Goal: Task Accomplishment & Management: Use online tool/utility

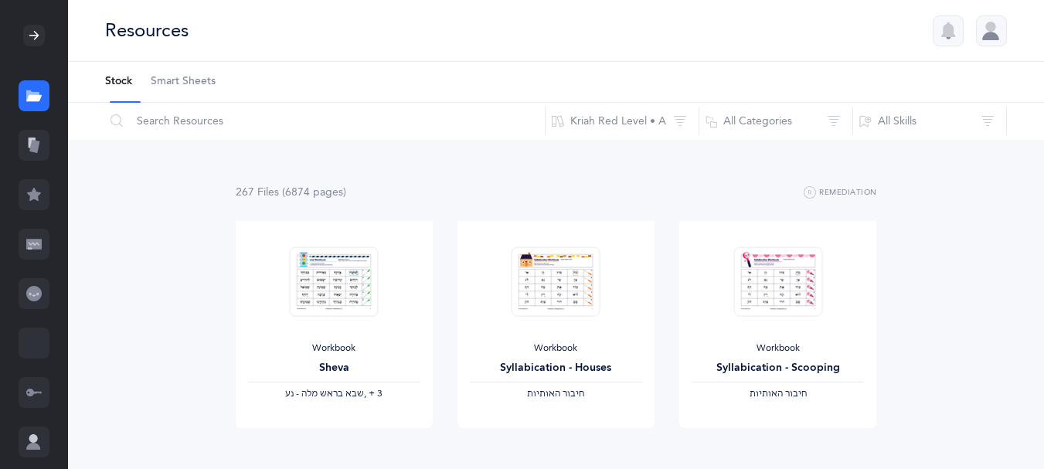
click at [125, 96] on li "Stock" at bounding box center [118, 82] width 27 height 40
click at [184, 126] on input "text" at bounding box center [324, 121] width 441 height 37
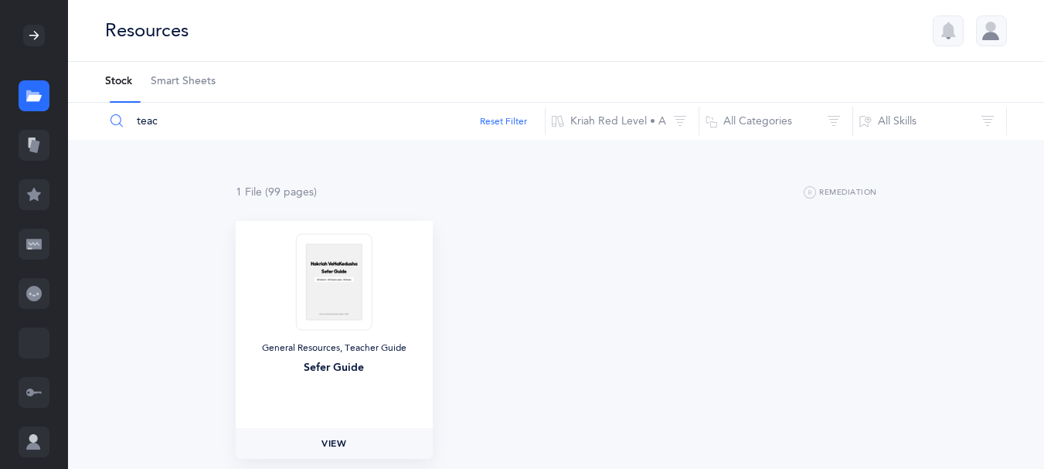
type input "teac"
click at [331, 442] on link "View" at bounding box center [334, 443] width 197 height 31
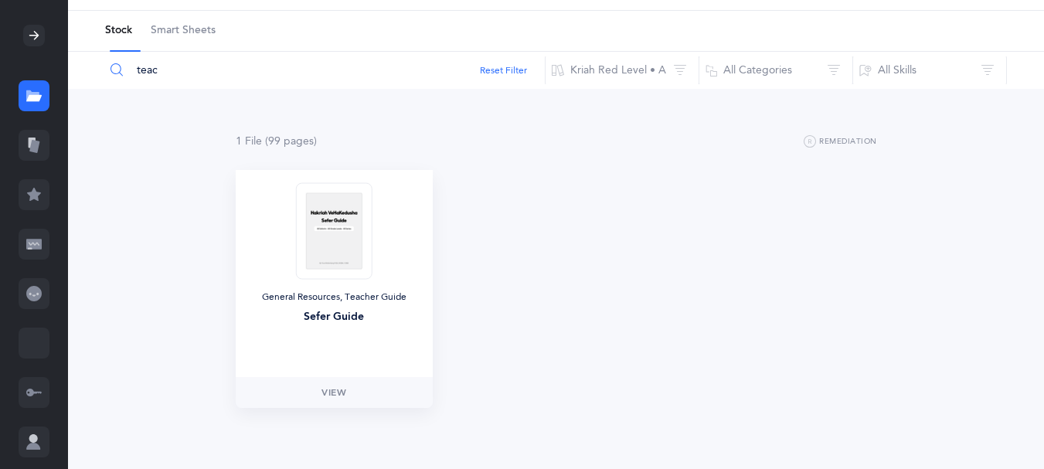
scroll to position [77, 0]
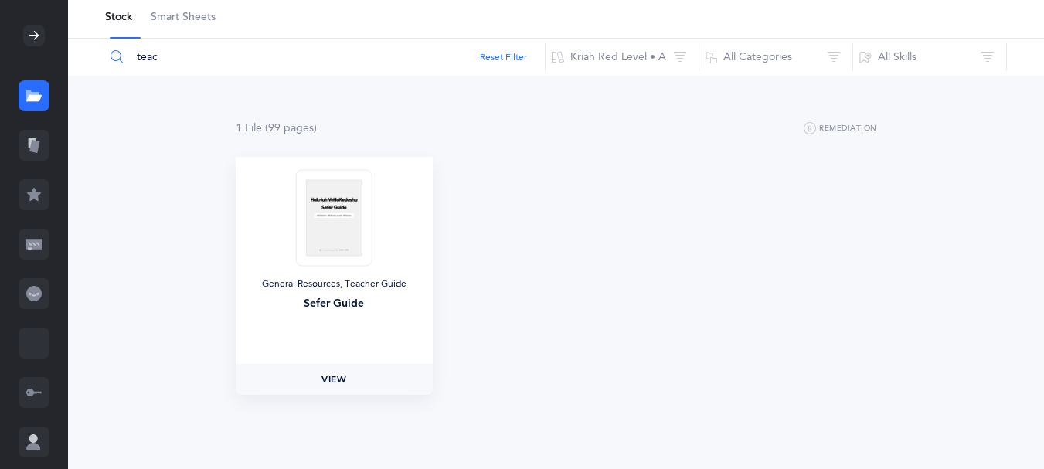
click at [332, 383] on span "View" at bounding box center [334, 380] width 25 height 14
click at [39, 153] on icon at bounding box center [34, 146] width 10 height 13
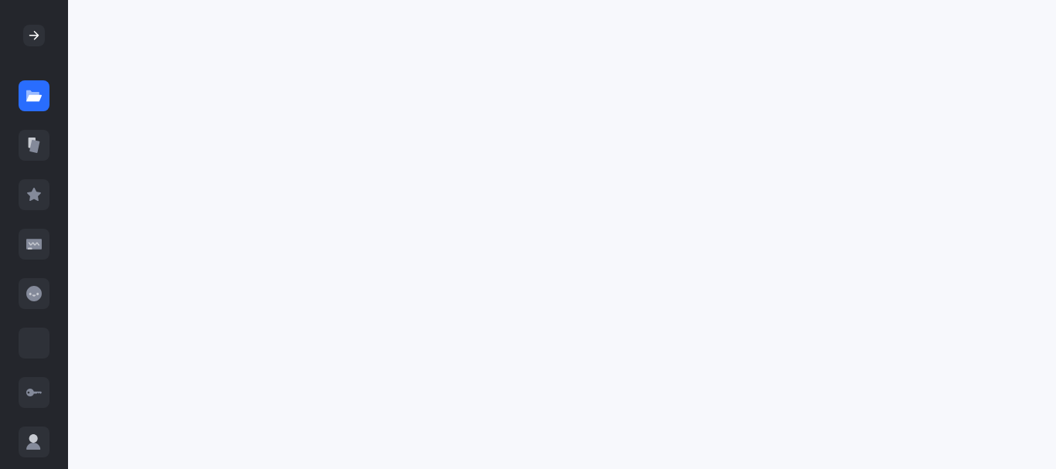
click at [32, 203] on icon at bounding box center [33, 194] width 15 height 15
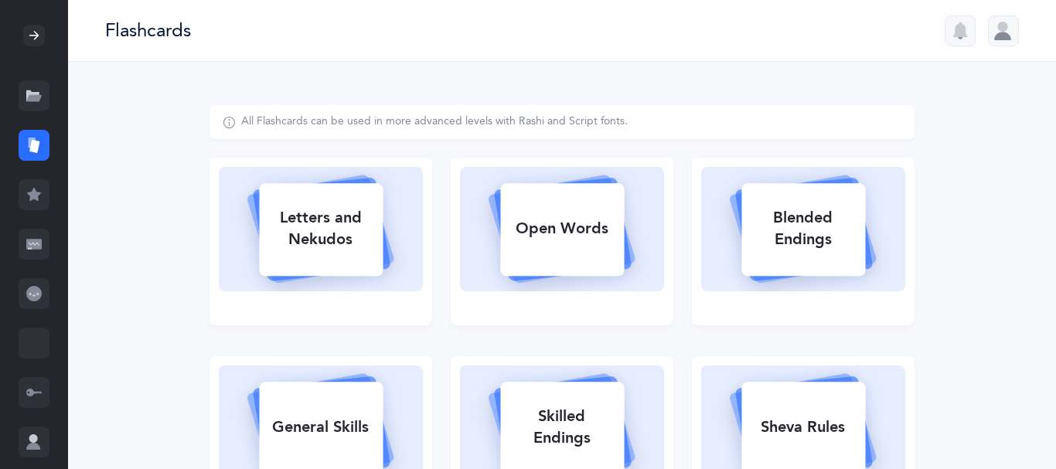
click at [34, 249] on icon at bounding box center [33, 244] width 15 height 10
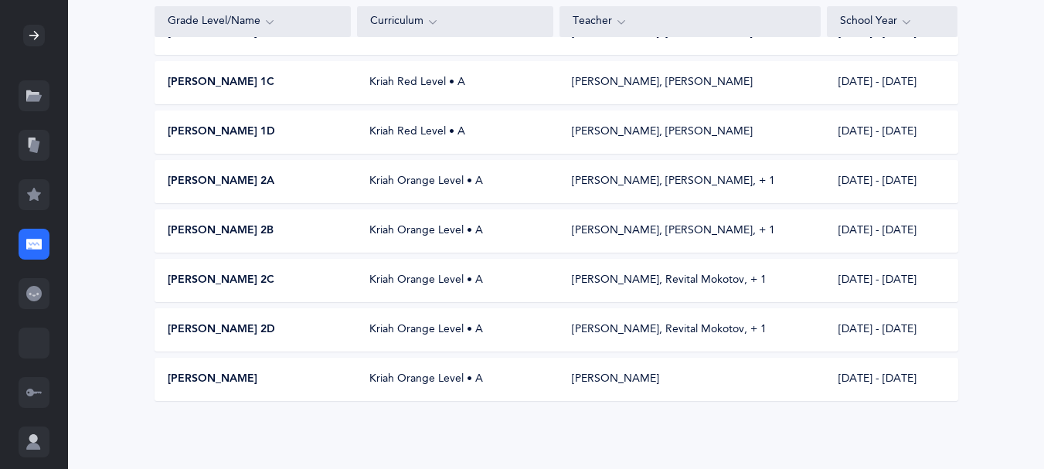
scroll to position [537, 0]
click at [240, 209] on div "[PERSON_NAME] 2B Kriah Orange Level • A [PERSON_NAME], [PERSON_NAME]‪, + 1‬ [DA…" at bounding box center [557, 230] width 804 height 43
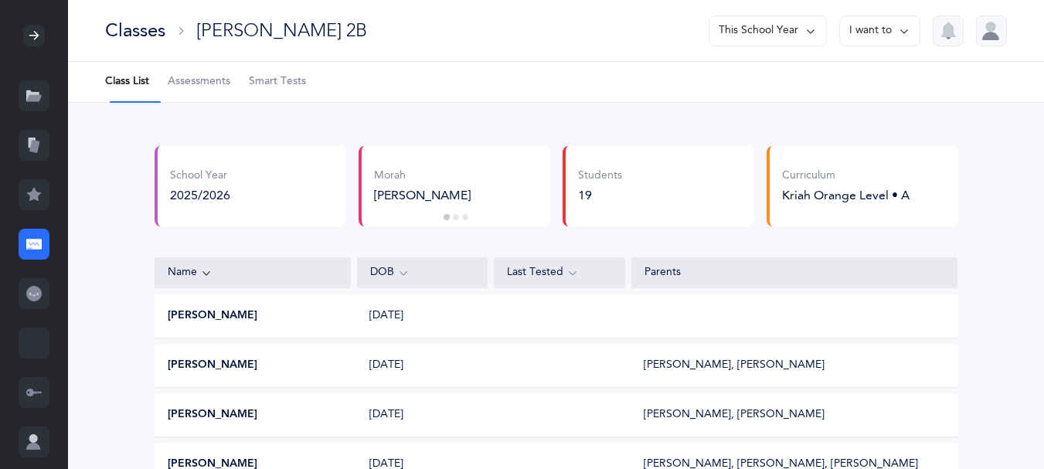
click at [299, 85] on span "Smart Tests" at bounding box center [277, 81] width 57 height 15
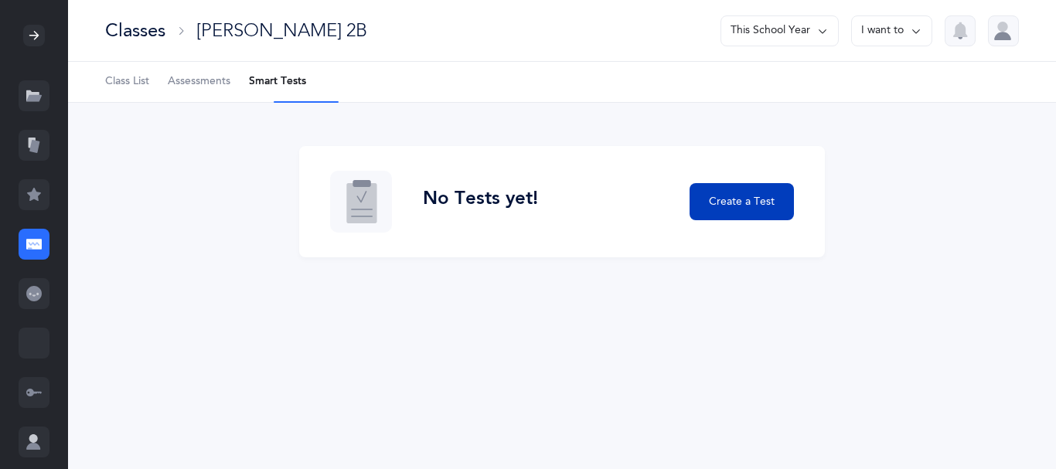
click at [717, 210] on span "Create a Test" at bounding box center [742, 202] width 66 height 16
select select "letters-nekudos"
select select
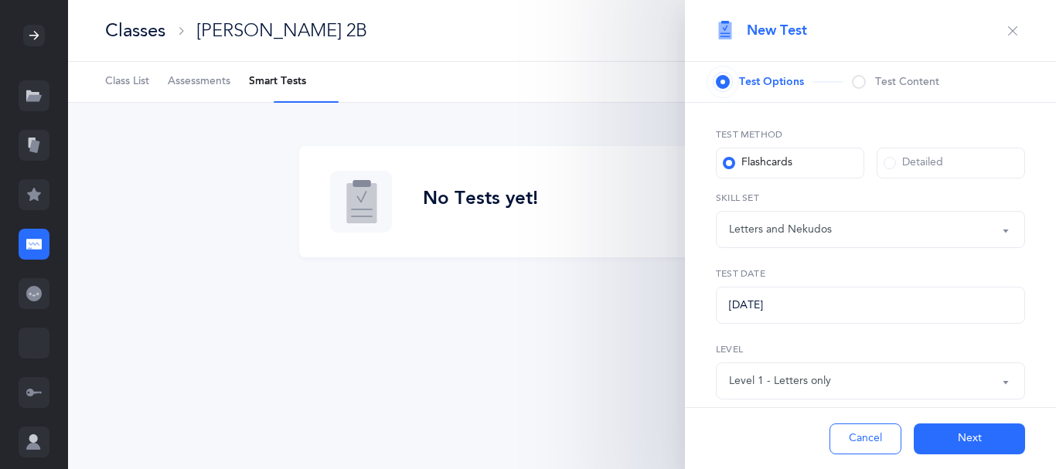
select select "27"
click at [989, 248] on button "Letters and Nekudos" at bounding box center [870, 229] width 309 height 37
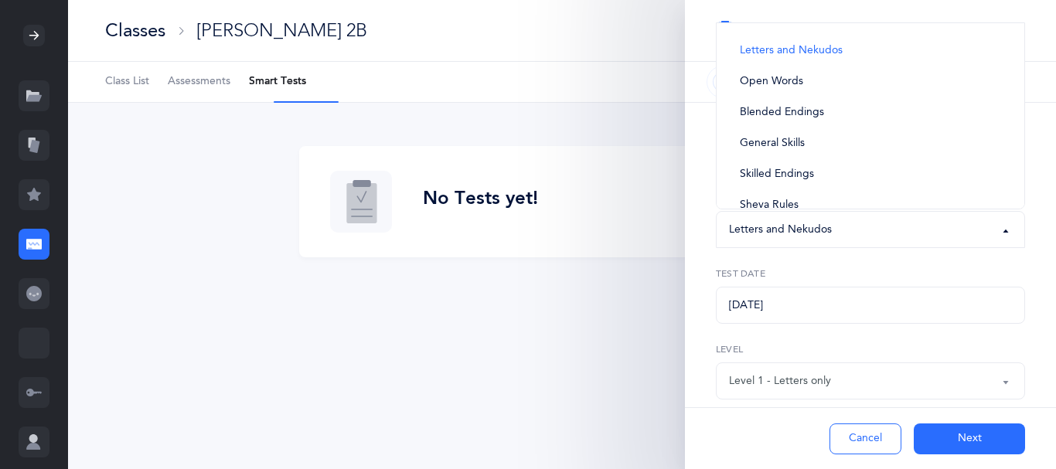
click at [135, 37] on div "Classes" at bounding box center [135, 31] width 60 height 26
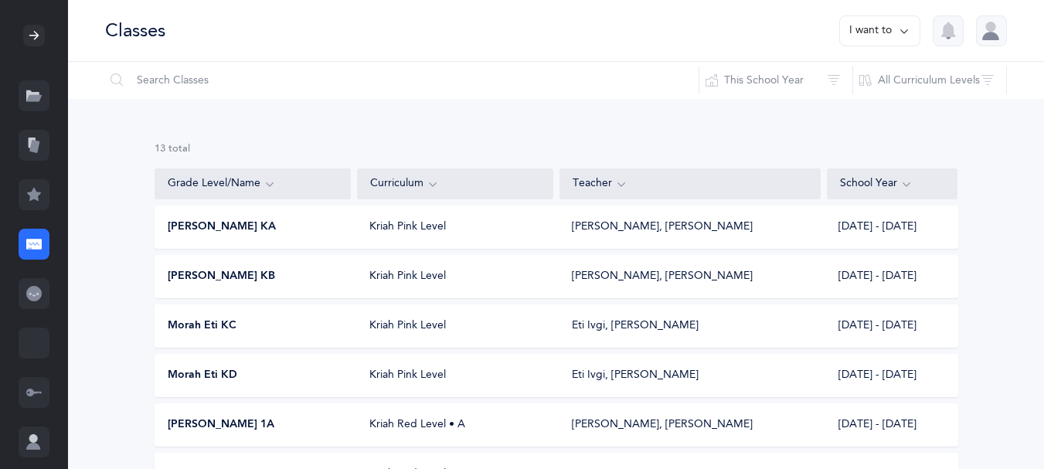
click at [203, 235] on span "[PERSON_NAME] KA" at bounding box center [222, 227] width 108 height 15
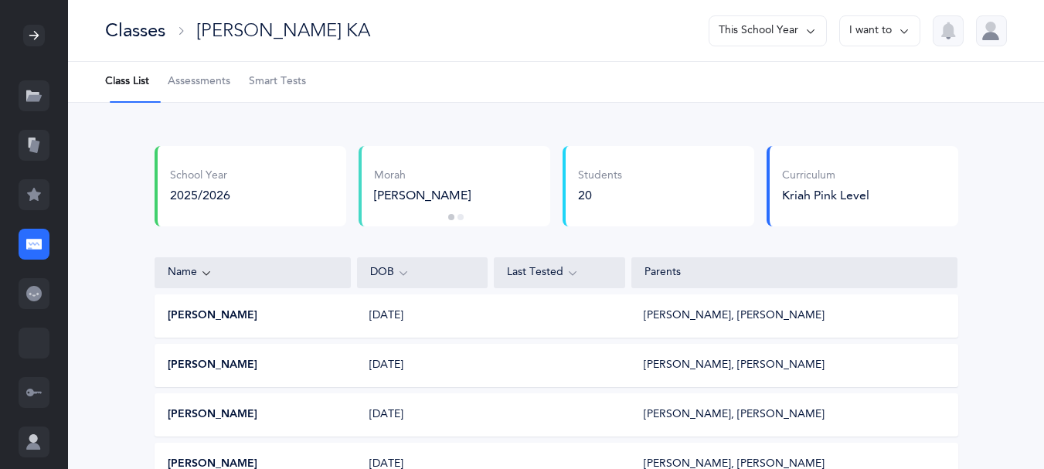
click at [306, 86] on span "Smart Tests" at bounding box center [277, 81] width 57 height 15
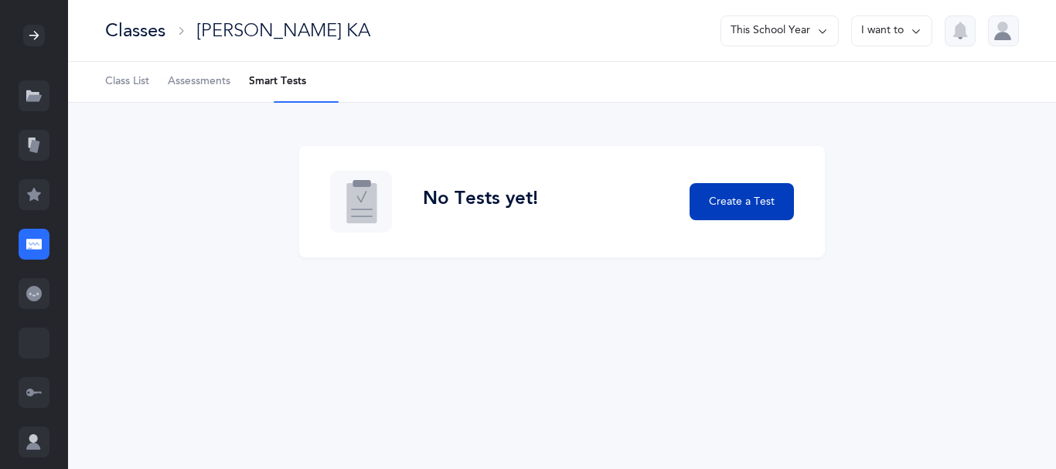
click at [737, 210] on span "Create a Test" at bounding box center [742, 202] width 66 height 16
select select "letters-nekudos"
select select "27"
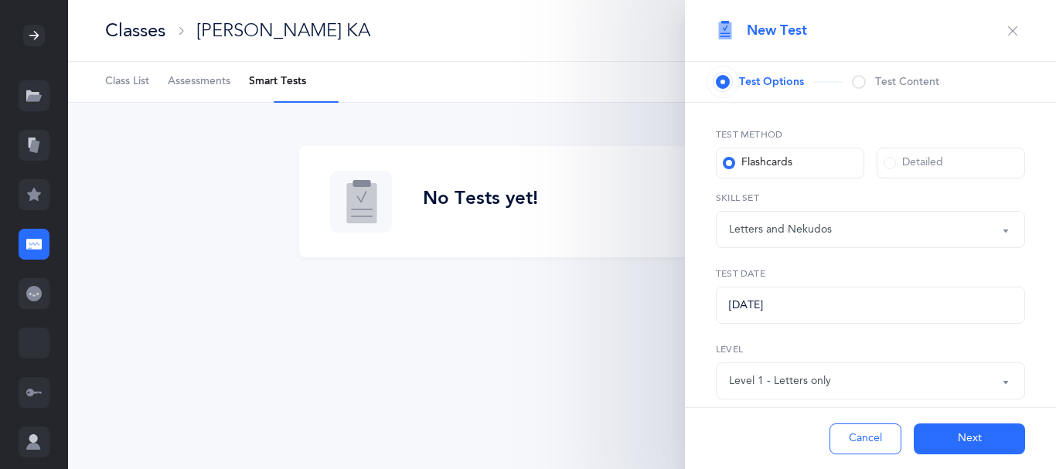
click at [866, 85] on span at bounding box center [859, 82] width 14 height 14
click at [804, 89] on span "Test Options" at bounding box center [771, 81] width 65 height 15
click at [783, 90] on span "Test Options" at bounding box center [771, 81] width 65 height 15
click at [727, 89] on span at bounding box center [723, 82] width 14 height 14
click at [992, 248] on button "Letters and Nekudos" at bounding box center [870, 229] width 309 height 37
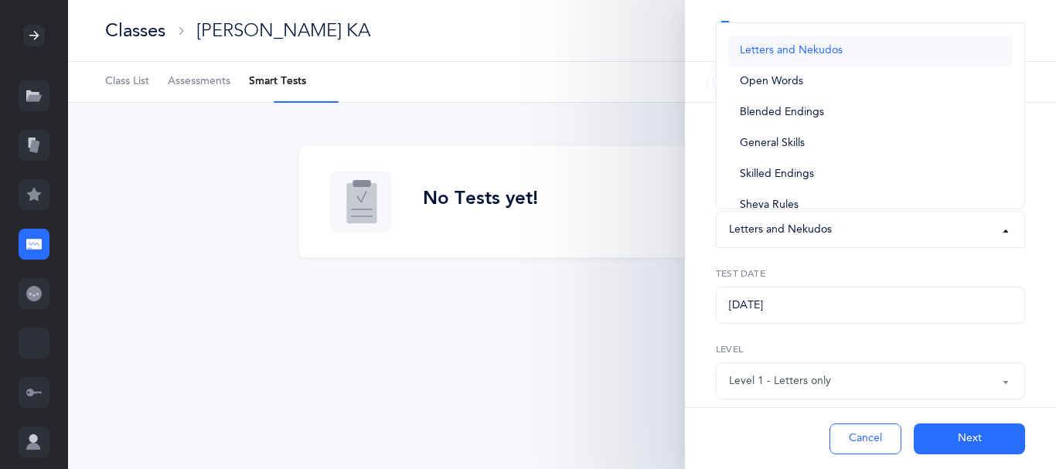
click at [874, 66] on link "Letters and Nekudos" at bounding box center [870, 51] width 283 height 31
select select "letters-nekudos"
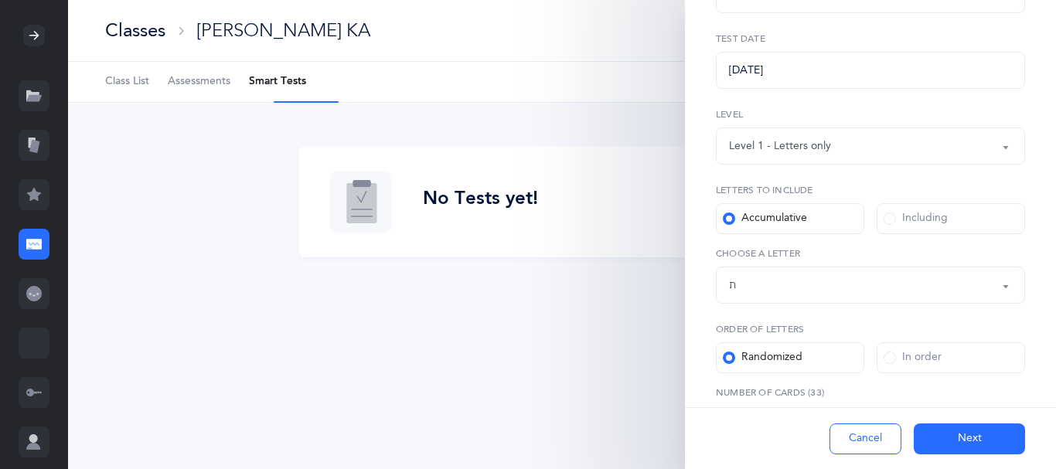
scroll to position [236, 0]
click at [998, 164] on button "Level 1 - Letters only" at bounding box center [870, 145] width 309 height 37
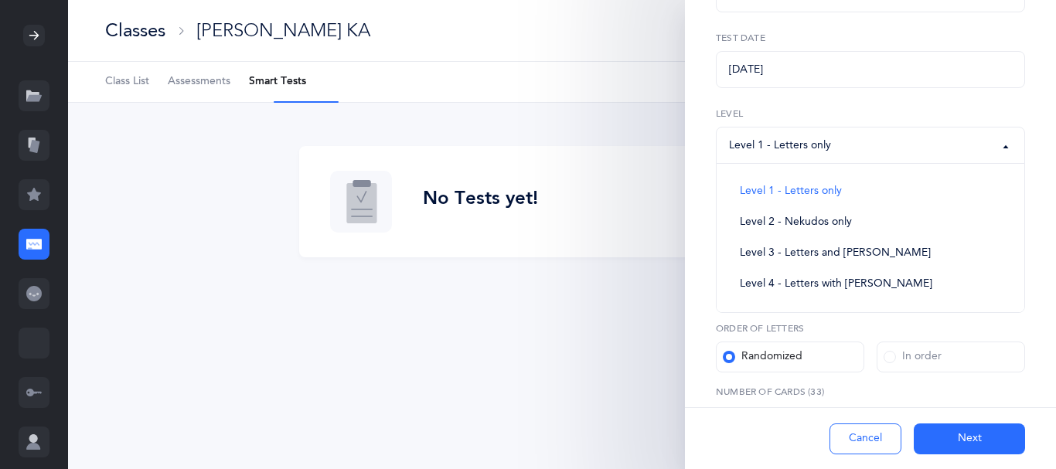
click at [997, 164] on button "Level 1 - Letters only" at bounding box center [870, 145] width 309 height 37
